Goal: Information Seeking & Learning: Find specific page/section

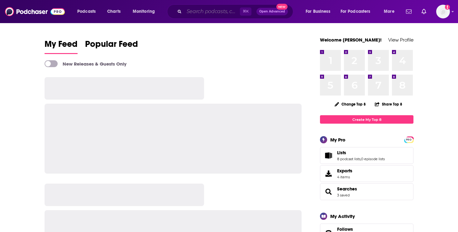
click at [214, 12] on input "Search podcasts, credits, & more..." at bounding box center [212, 12] width 56 height 10
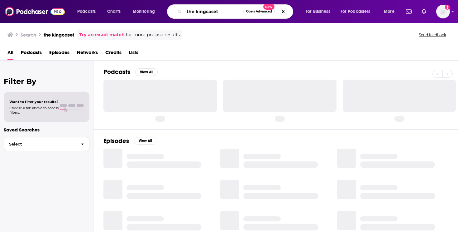
click at [216, 11] on input "the kingcaset" at bounding box center [213, 12] width 59 height 10
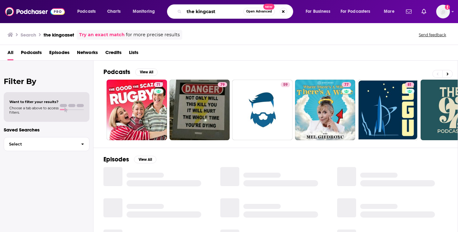
type input "the kingcast"
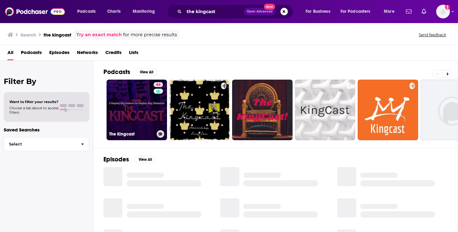
click at [146, 113] on link "64 The Kingcast" at bounding box center [137, 110] width 60 height 60
